Goal: Entertainment & Leisure: Consume media (video, audio)

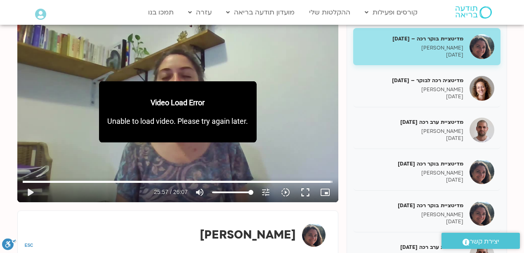
click at [443, 84] on div "מדיטציה רכה לבוקר – 23/7/25 אופיר הימן בן שמחון 23/07/2025" at bounding box center [412, 89] width 104 height 24
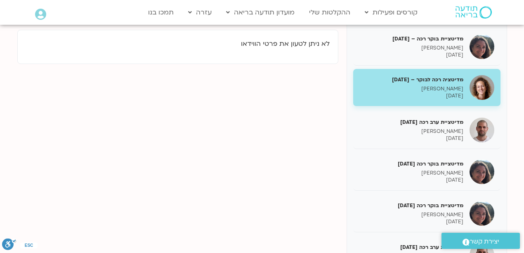
click at [441, 78] on h5 "מדיטציה רכה לבוקר – 23/7/25" at bounding box center [412, 79] width 104 height 7
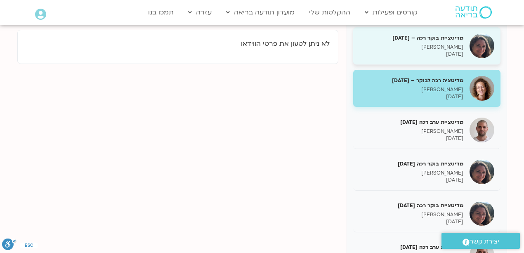
click at [438, 35] on h5 "מדיטציית בוקר רכה – 22/7/25" at bounding box center [412, 37] width 104 height 7
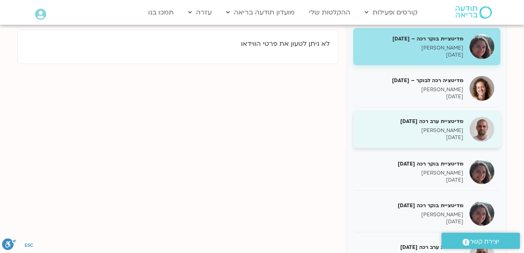
click at [444, 121] on h5 "מדיטציית ערב רכה 23.7.25" at bounding box center [412, 121] width 104 height 7
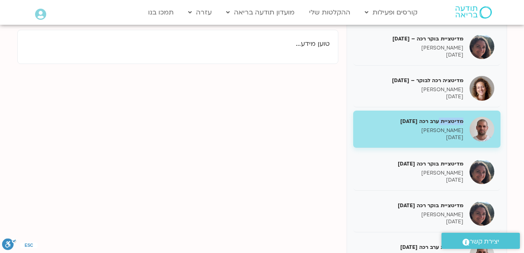
click at [444, 121] on h5 "מדיטציית ערב רכה 23.7.25" at bounding box center [412, 121] width 104 height 7
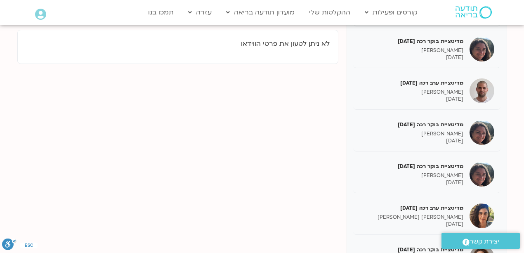
scroll to position [192, 0]
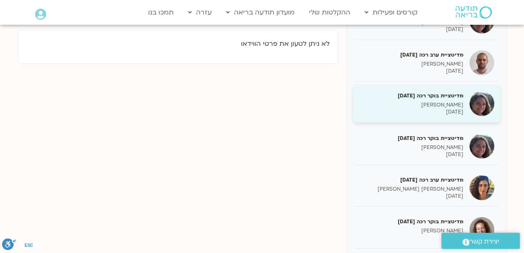
click at [430, 96] on h5 "מדיטציית בוקר רכה 28.7.25" at bounding box center [412, 95] width 104 height 7
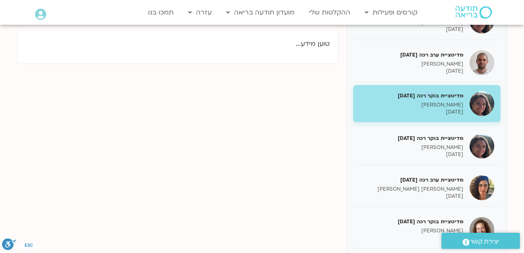
click at [430, 96] on h5 "מדיטציית בוקר רכה 28.7.25" at bounding box center [412, 95] width 104 height 7
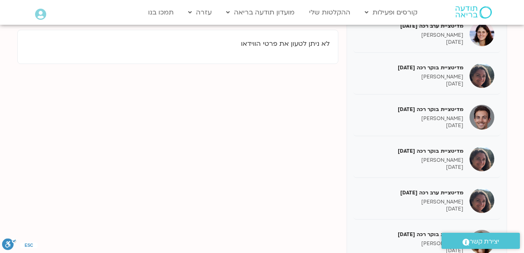
scroll to position [555, 0]
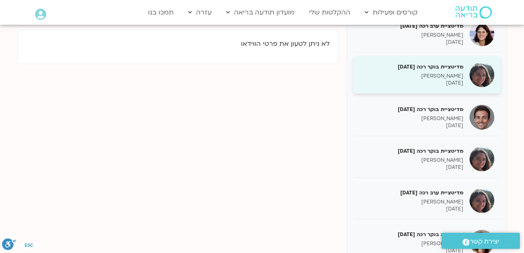
click at [443, 65] on h5 "מדיטציית בוקר רכה 4.8.25" at bounding box center [412, 66] width 104 height 7
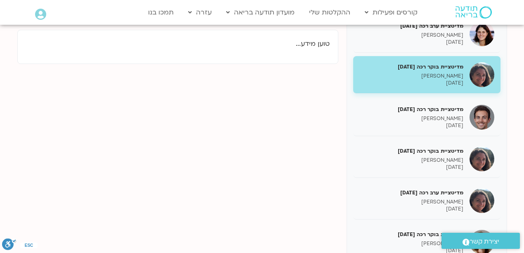
click at [443, 65] on h5 "מדיטציית בוקר רכה 4.8.25" at bounding box center [412, 66] width 104 height 7
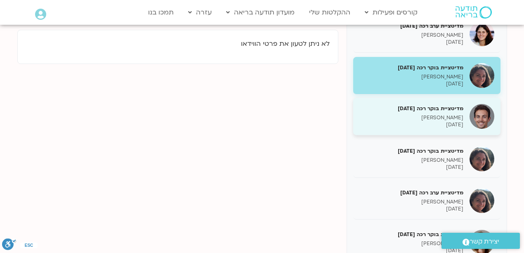
click at [443, 106] on h5 "מדיטציית בוקר רכה 5.8.25" at bounding box center [412, 108] width 104 height 7
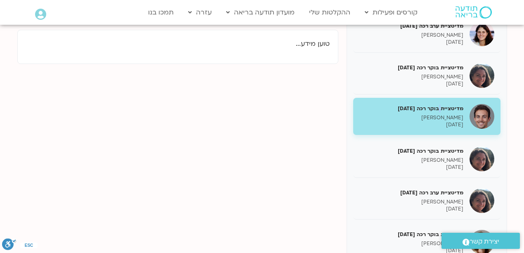
click at [443, 106] on h5 "מדיטציית בוקר רכה 5.8.25" at bounding box center [412, 108] width 104 height 7
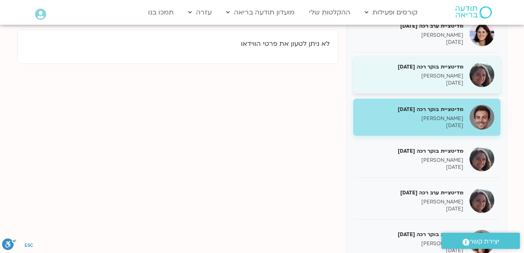
click at [396, 81] on p "04/08/2025" at bounding box center [412, 83] width 104 height 7
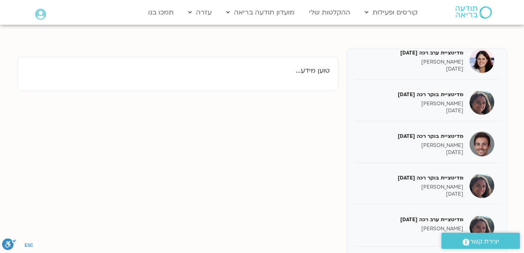
scroll to position [56, 0]
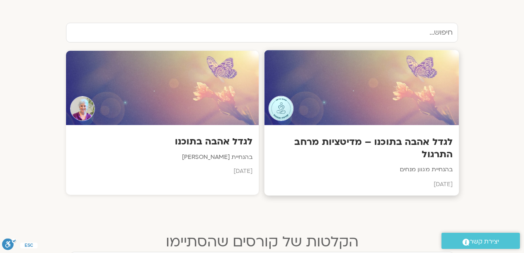
click at [359, 94] on div at bounding box center [362, 87] width 195 height 75
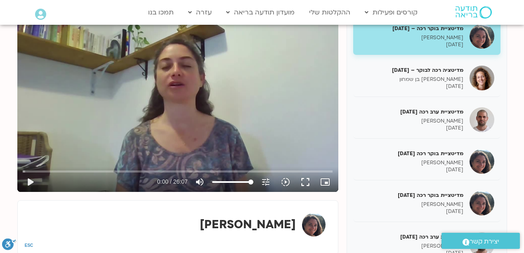
scroll to position [138, 0]
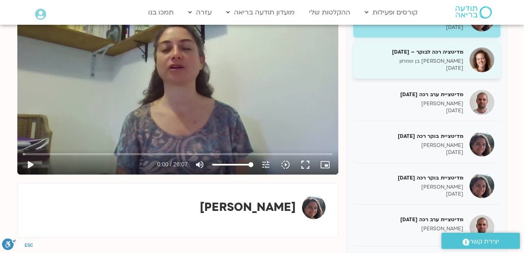
click at [429, 50] on h5 "מדיטציה רכה לבוקר – 23/7/25" at bounding box center [412, 51] width 104 height 7
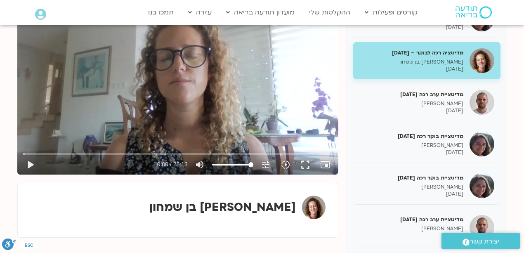
click at [175, 95] on div "Skip Ad play_arrow 0:00 / 28:13 volume_up Mute tune Resolution Auto 480p slow_m…" at bounding box center [177, 84] width 321 height 181
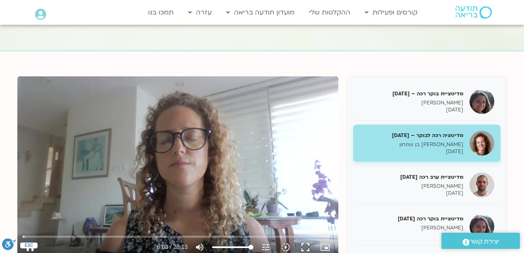
scroll to position [83, 0]
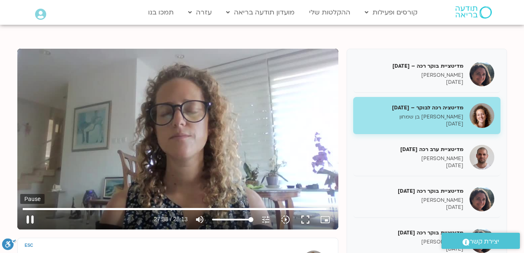
click at [32, 219] on button "pause" at bounding box center [30, 220] width 20 height 20
click at [212, 126] on div "Skip Ad 2:19 pause 27:41 / 28:13 volume_up Mute tune Resolution Auto 480p slow_…" at bounding box center [177, 139] width 321 height 181
type input "1661.479845"
